Goal: Task Accomplishment & Management: Manage account settings

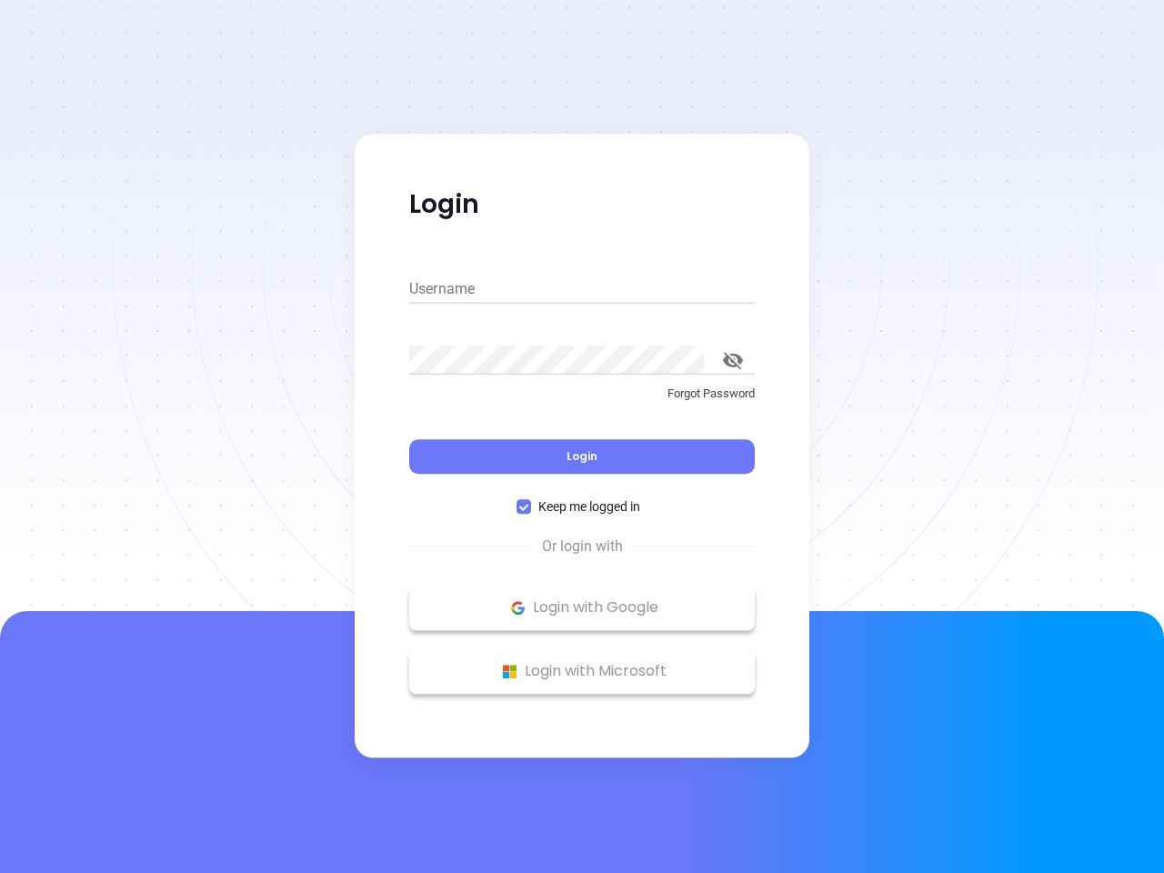
click at [582, 436] on div "Login" at bounding box center [581, 445] width 345 height 56
click at [582, 289] on input "Username" at bounding box center [581, 289] width 345 height 29
click at [733, 360] on icon "toggle password visibility" at bounding box center [733, 360] width 20 height 17
click at [582, 456] on span "Login" at bounding box center [581, 455] width 31 height 15
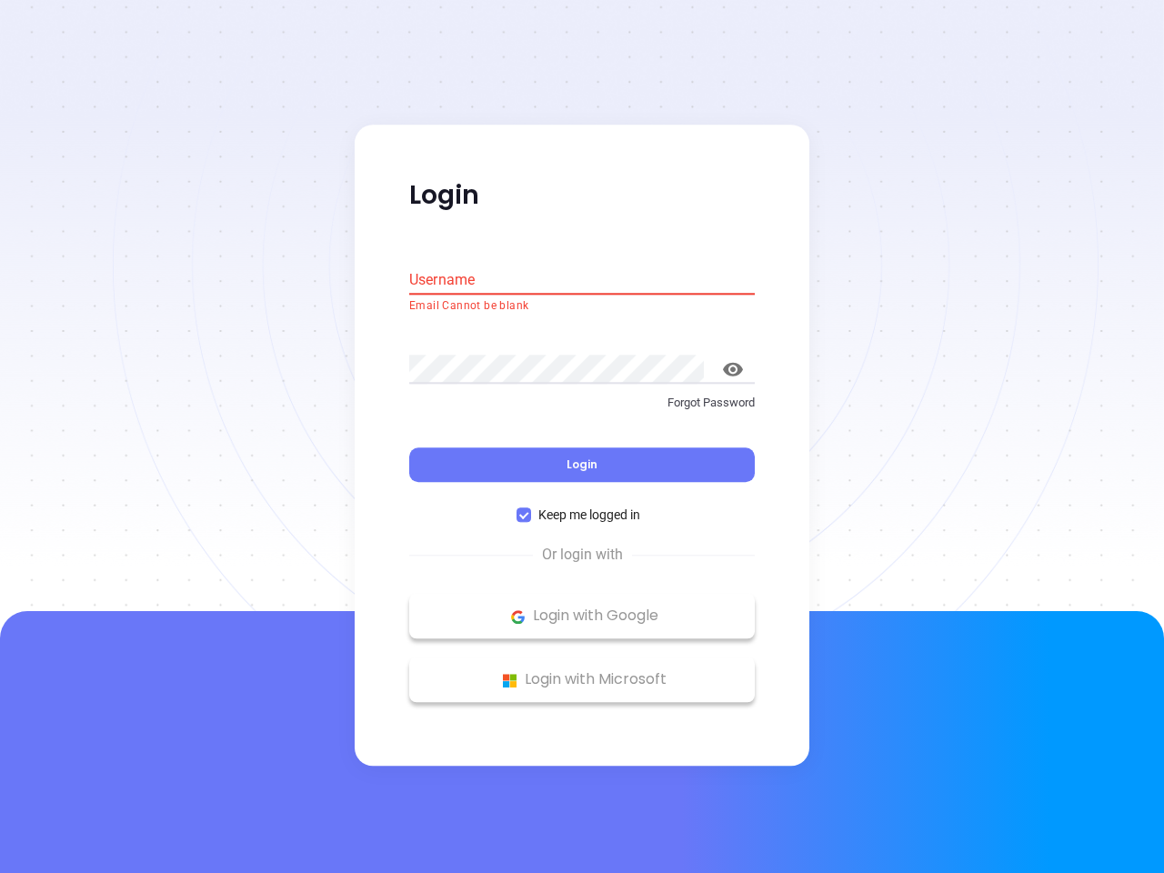
click at [582, 506] on span "Keep me logged in" at bounding box center [589, 515] width 116 height 20
click at [531, 508] on input "Keep me logged in" at bounding box center [523, 515] width 15 height 15
checkbox input "false"
click at [582, 607] on p "Login with Google" at bounding box center [581, 616] width 327 height 27
click at [582, 671] on p "Login with Microsoft" at bounding box center [581, 679] width 327 height 27
